Goal: Task Accomplishment & Management: Use online tool/utility

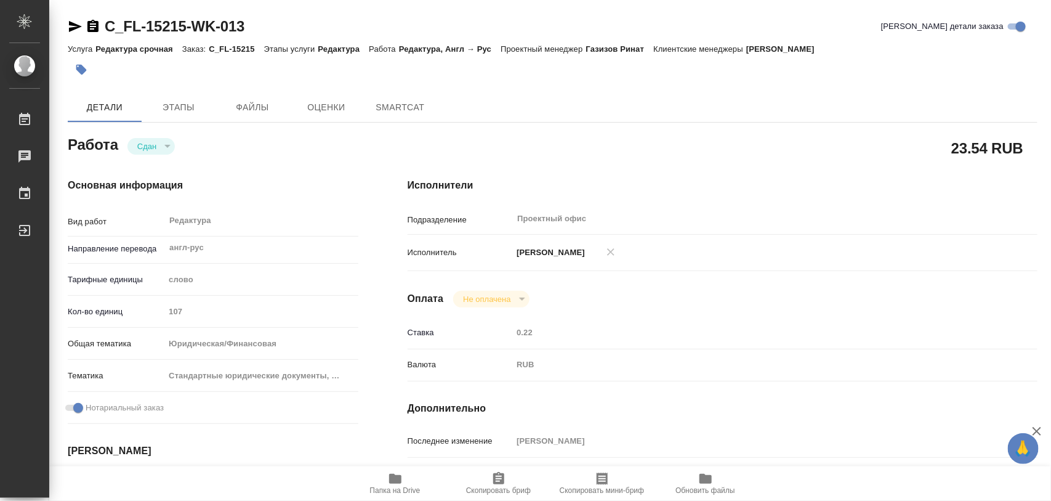
type textarea "x"
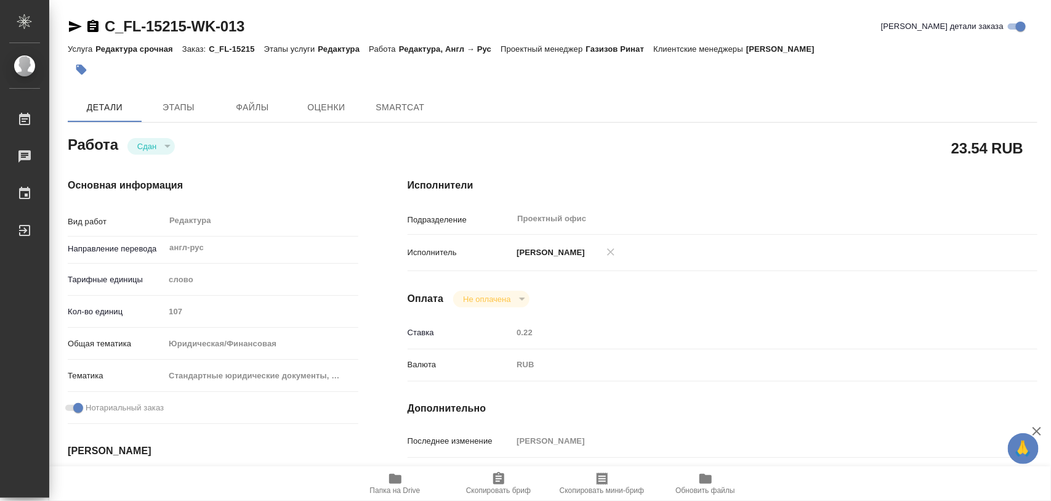
type textarea "x"
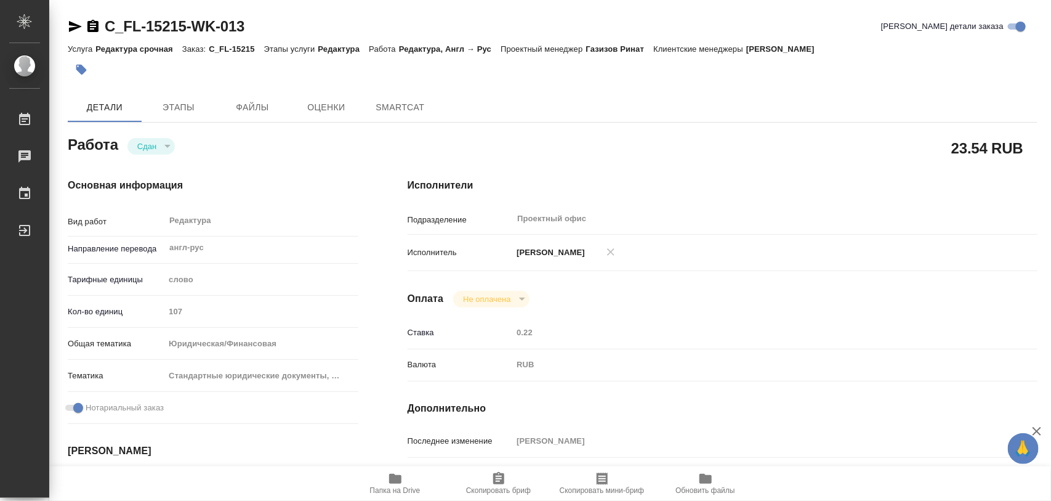
type textarea "x"
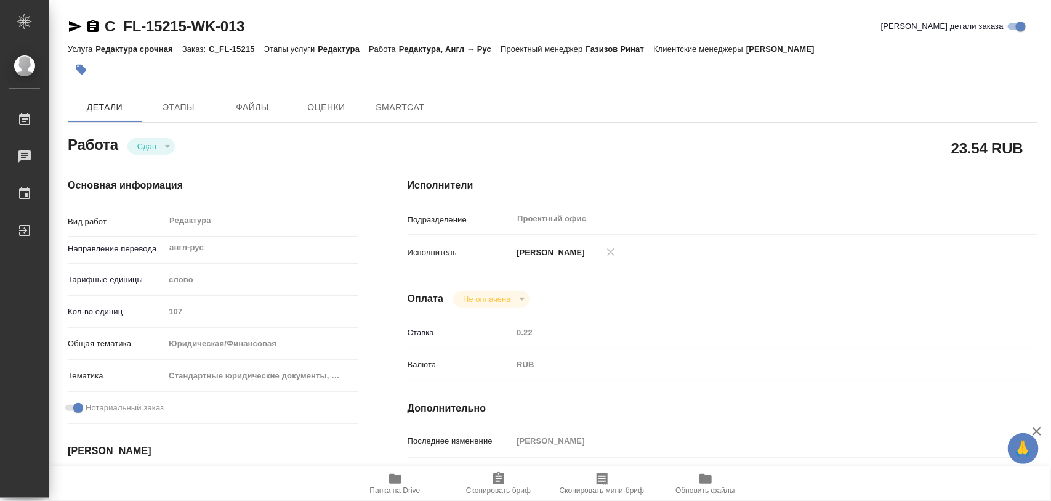
type textarea "x"
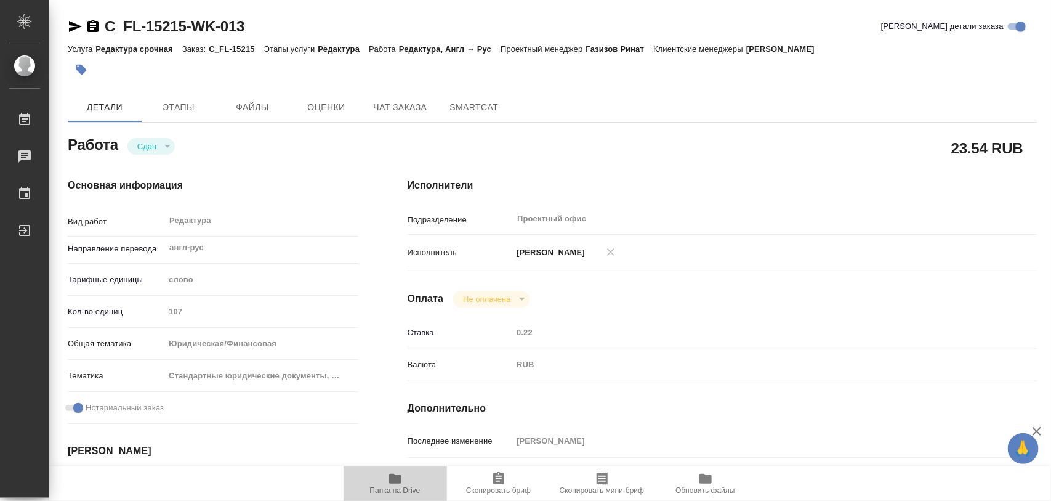
click at [395, 484] on icon "button" at bounding box center [395, 478] width 15 height 15
type textarea "x"
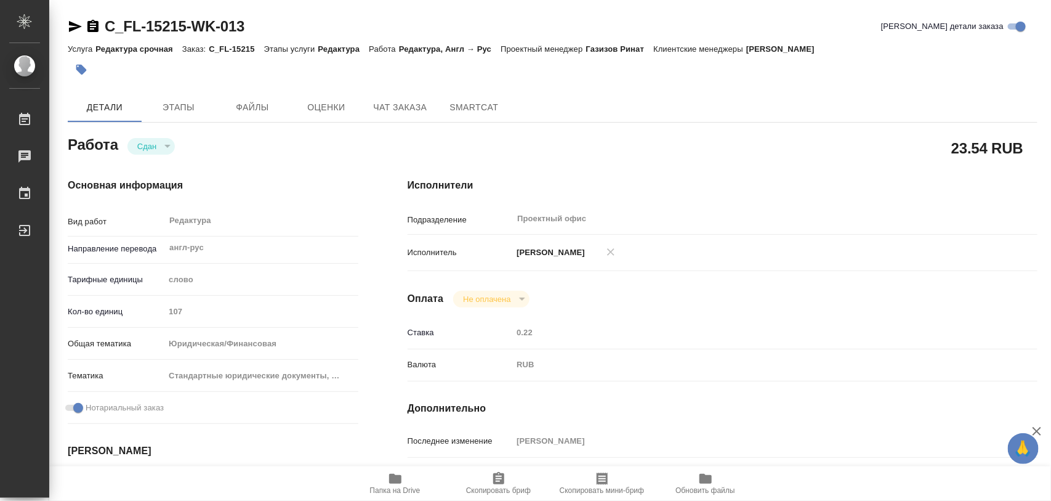
type textarea "x"
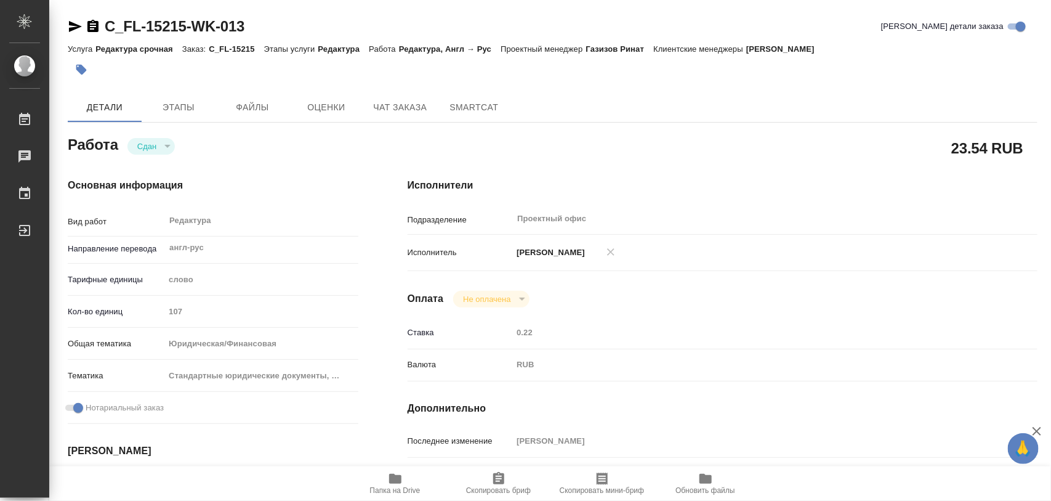
type textarea "x"
